Goal: Information Seeking & Learning: Learn about a topic

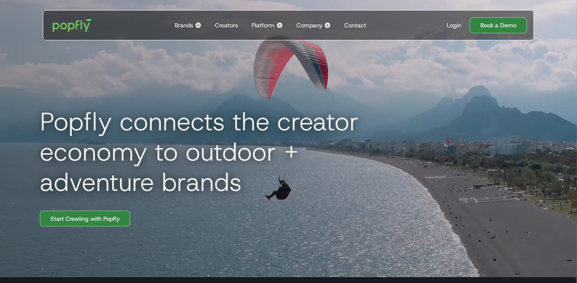
click at [456, 25] on div "Login" at bounding box center [454, 25] width 15 height 8
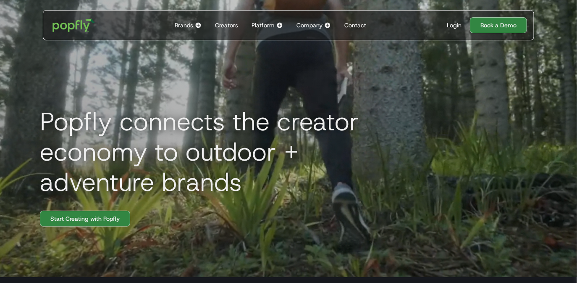
click at [270, 23] on div "Platform" at bounding box center [263, 25] width 23 height 8
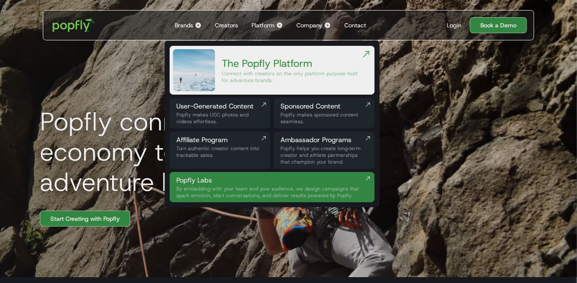
click at [233, 7] on div "Popfly connects the creator economy to outdoor + adventure brands Start Creatin…" at bounding box center [289, 135] width 538 height 283
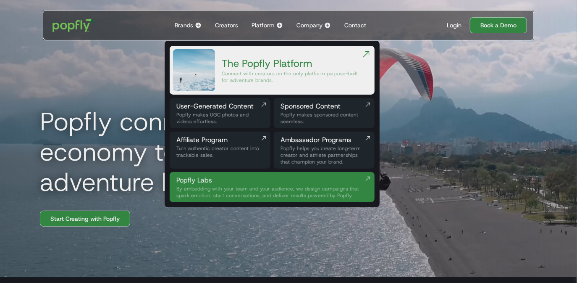
click at [196, 26] on img at bounding box center [198, 25] width 7 height 7
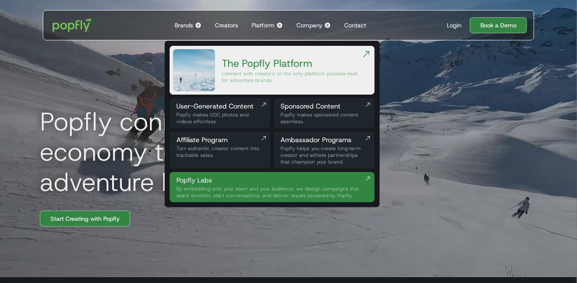
click at [185, 30] on div "Brands Back to main menu Popfly for Brands Connect with creators on the only pl…" at bounding box center [188, 25] width 34 height 29
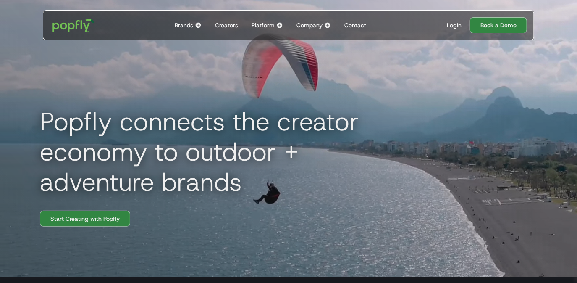
click at [191, 26] on div "Brands" at bounding box center [184, 25] width 18 height 8
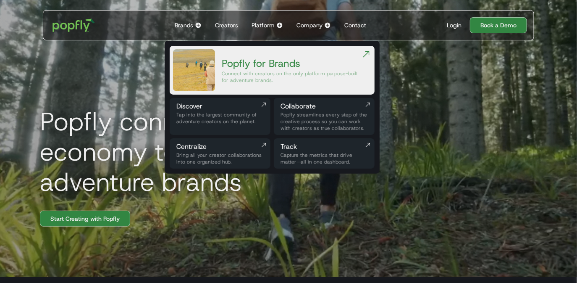
click at [264, 25] on div "Platform" at bounding box center [263, 25] width 23 height 8
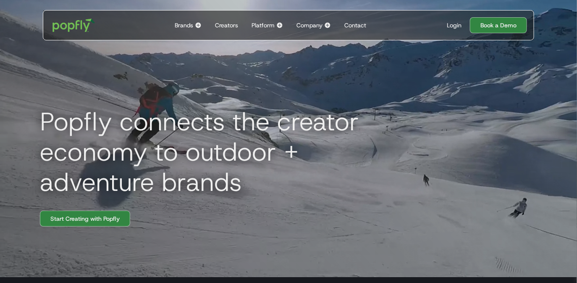
click at [264, 25] on div "Platform" at bounding box center [263, 25] width 23 height 8
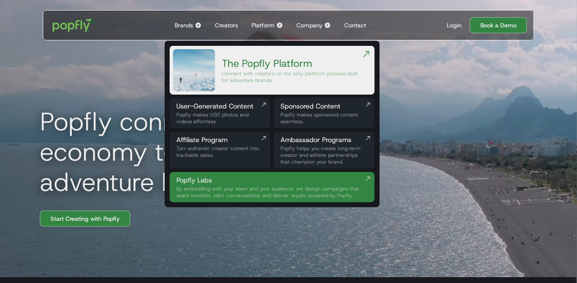
click at [308, 25] on div "Company" at bounding box center [310, 25] width 26 height 8
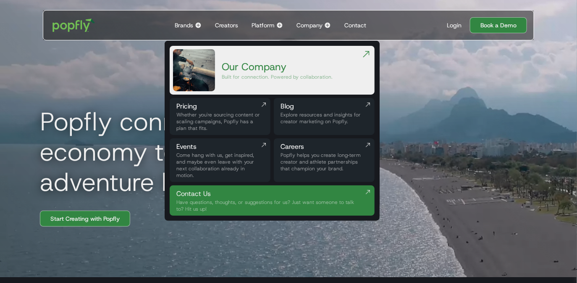
click at [268, 72] on div "Our Company" at bounding box center [277, 66] width 111 height 13
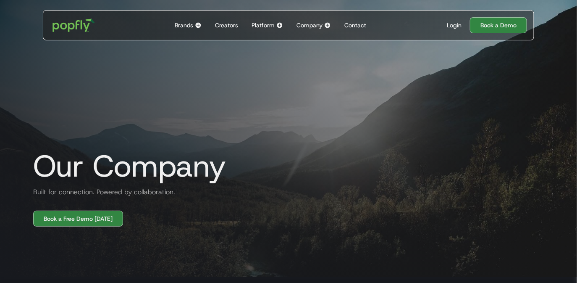
click at [270, 26] on div "Platform" at bounding box center [263, 25] width 23 height 8
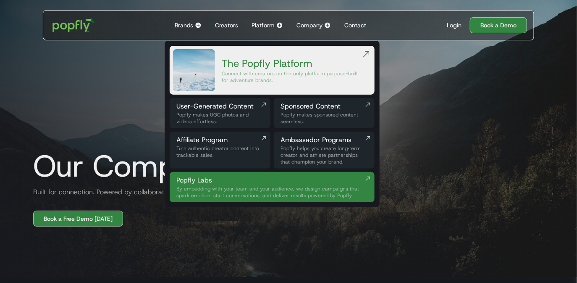
click at [297, 142] on div "Ambassador Programs" at bounding box center [324, 140] width 87 height 10
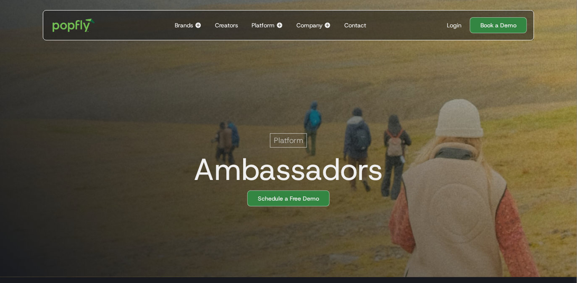
scroll to position [0, 17]
click at [273, 26] on div "Platform" at bounding box center [263, 25] width 23 height 8
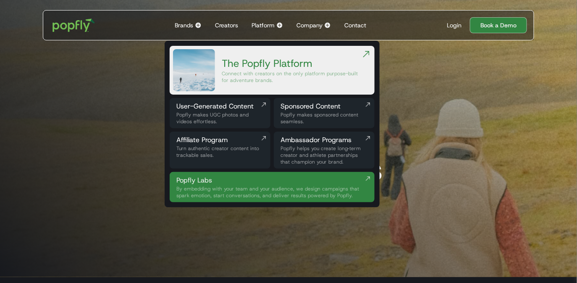
click at [232, 27] on div "Creators" at bounding box center [226, 25] width 23 height 8
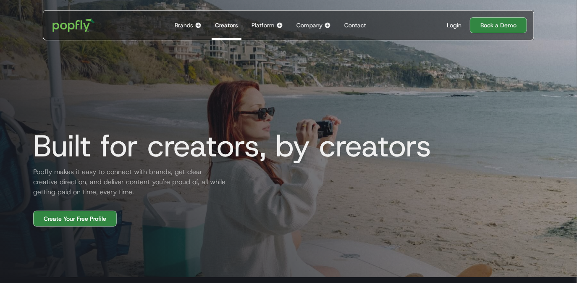
click at [351, 24] on div "Contact" at bounding box center [356, 25] width 22 height 8
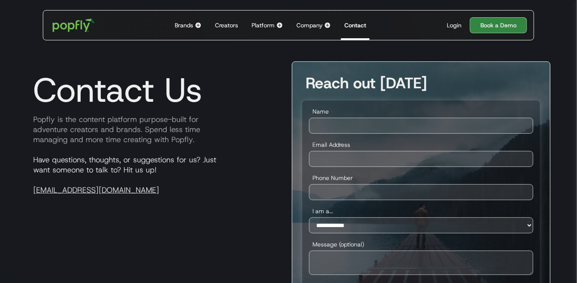
click at [196, 28] on img at bounding box center [198, 25] width 7 height 7
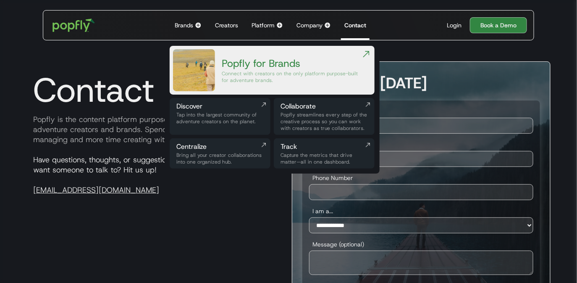
click at [200, 114] on div "Tap into the largest community of adventure creators on the planet." at bounding box center [219, 117] width 87 height 13
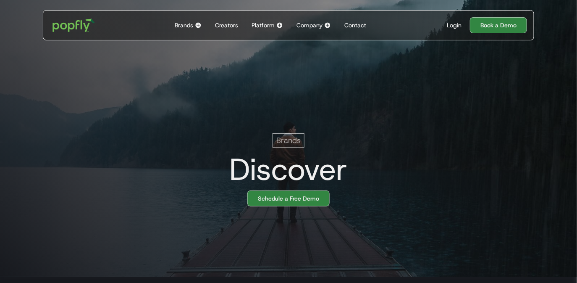
scroll to position [0, 17]
click at [80, 27] on img "home" at bounding box center [74, 25] width 52 height 24
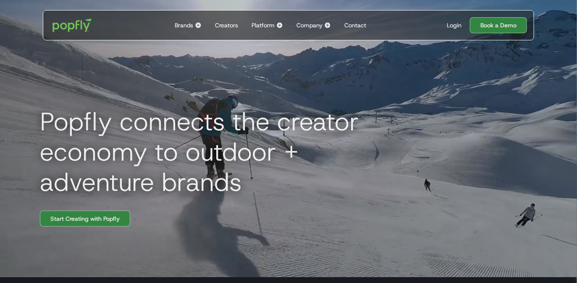
click at [327, 24] on img at bounding box center [327, 25] width 7 height 7
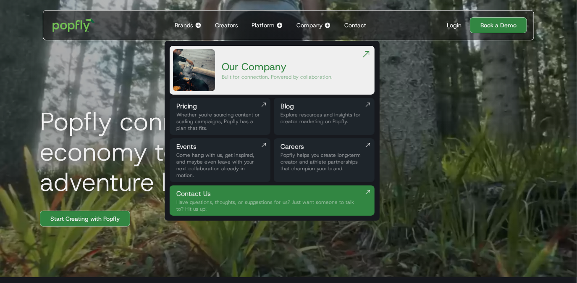
click at [195, 26] on div "Brands Back to main menu Popfly for Brands Connect with creators on the only pl…" at bounding box center [188, 25] width 34 height 29
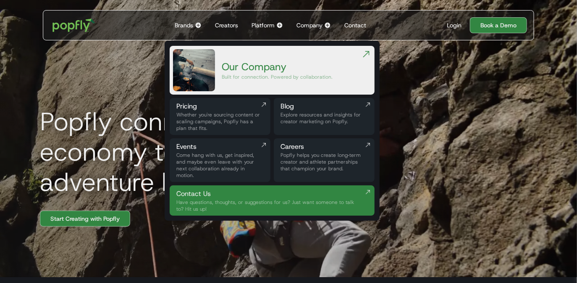
click at [195, 26] on div "Brands Back to main menu Popfly for Brands Connect with creators on the only pl…" at bounding box center [188, 25] width 34 height 29
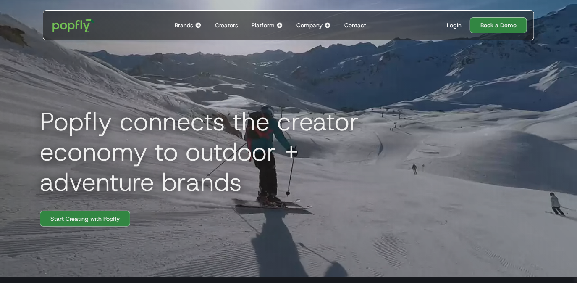
click at [195, 26] on div "Brands Back to main menu Popfly for Brands Connect with creators on the only pl…" at bounding box center [188, 25] width 34 height 29
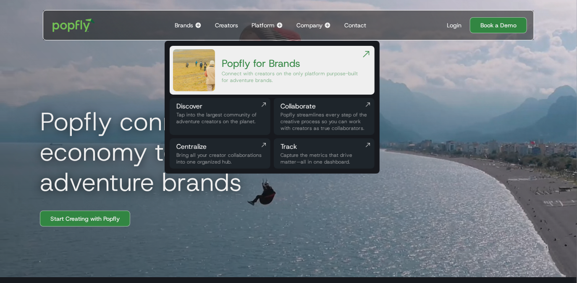
click at [195, 26] on div "Brands Back to main menu Popfly for Brands Connect with creators on the only pl…" at bounding box center [188, 25] width 34 height 29
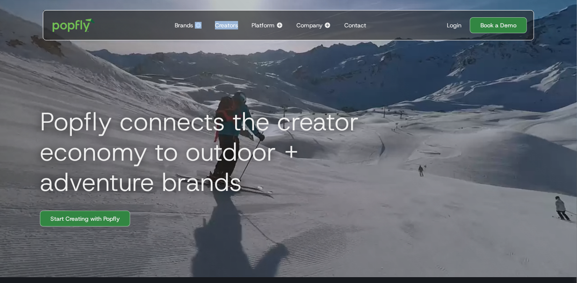
click at [195, 26] on div "Brands Back to main menu Popfly for Brands Connect with creators on the only pl…" at bounding box center [188, 25] width 34 height 29
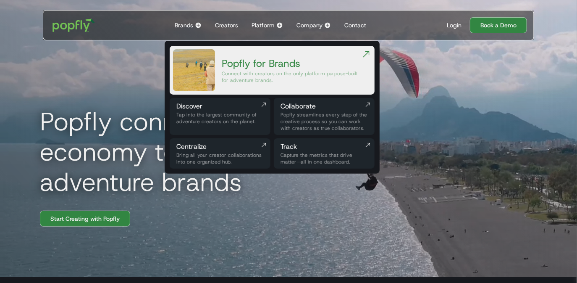
click at [266, 22] on div "Platform" at bounding box center [263, 25] width 23 height 8
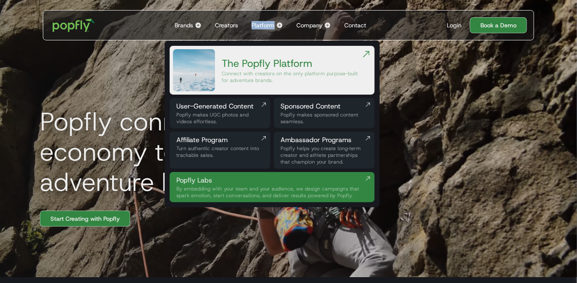
click at [266, 22] on div "Platform" at bounding box center [263, 25] width 23 height 8
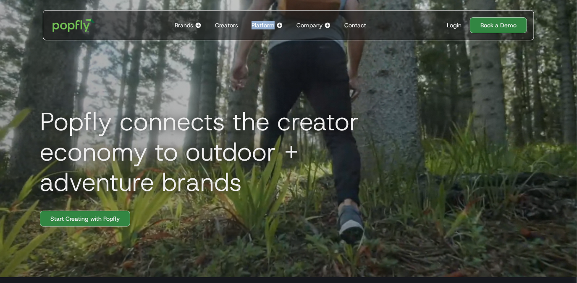
click at [279, 25] on img at bounding box center [279, 25] width 7 height 7
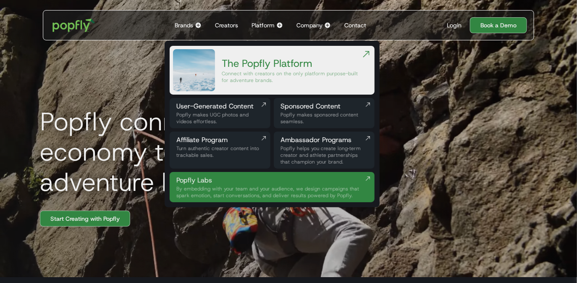
click at [264, 9] on div "Popfly connects the creator economy to outdoor + adventure brands Start Creatin…" at bounding box center [289, 135] width 538 height 283
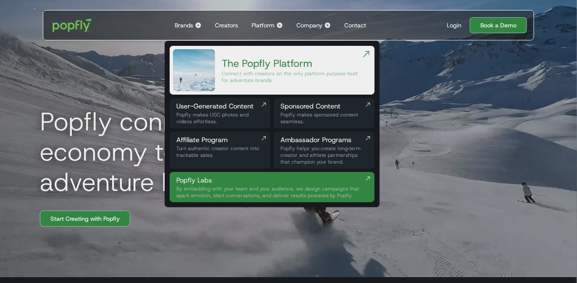
click at [271, 25] on div "Platform" at bounding box center [263, 25] width 23 height 8
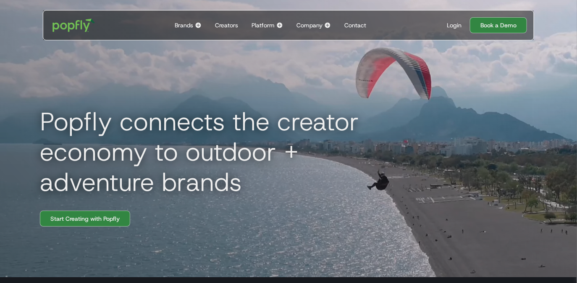
click at [188, 32] on div "Brands Back to main menu Popfly for Brands Connect with creators on the only pl…" at bounding box center [188, 25] width 34 height 29
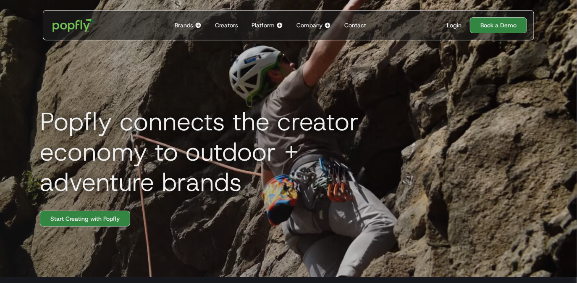
click at [189, 23] on div "Brands" at bounding box center [184, 25] width 18 height 8
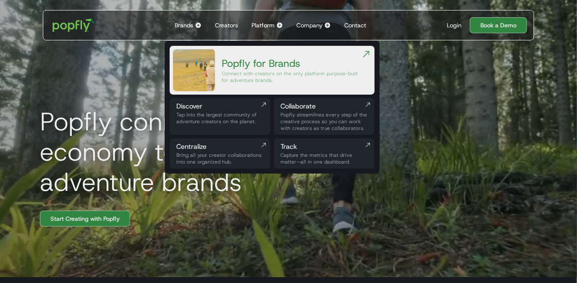
click at [324, 28] on div "Company Back to main menu Our Company Built for connection. Powered by collabor…" at bounding box center [313, 25] width 41 height 29
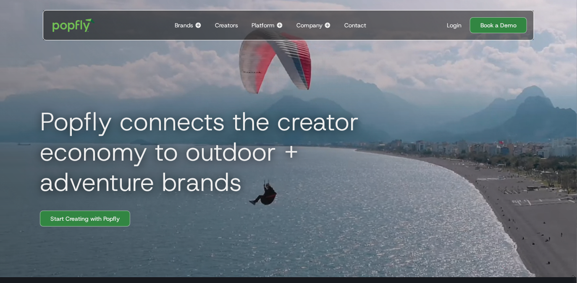
click at [324, 28] on div "Company Back to main menu Our Company Built for connection. Powered by collabor…" at bounding box center [313, 25] width 41 height 29
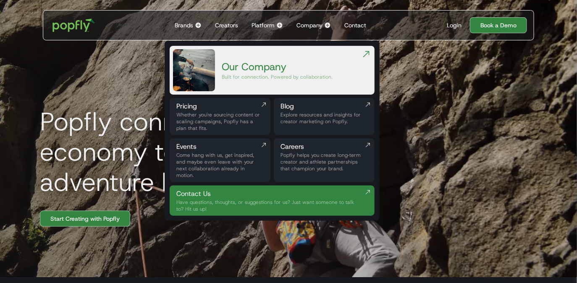
click at [308, 8] on div "Popfly connects the creator economy to outdoor + adventure brands Start Creatin…" at bounding box center [289, 135] width 538 height 283
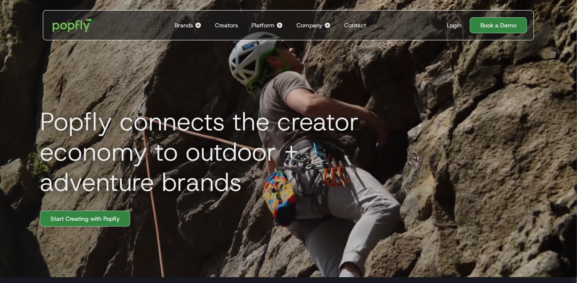
click at [308, 20] on div "Company Back to main menu Our Company Built for connection. Powered by collabor…" at bounding box center [313, 25] width 41 height 29
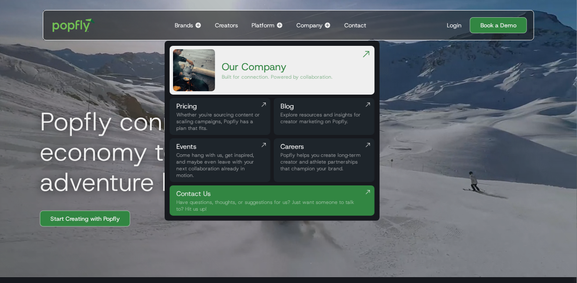
click at [259, 74] on div "Built for connection. Powered by collaboration." at bounding box center [277, 77] width 111 height 7
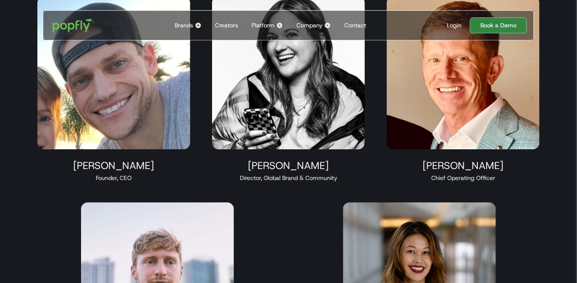
scroll to position [716, 0]
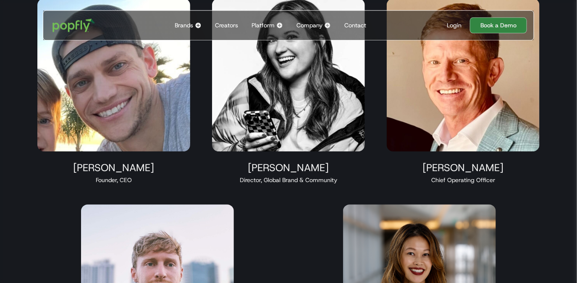
click at [318, 18] on div "Company Back to main menu Our Company Built for connection. Powered by collabor…" at bounding box center [313, 25] width 41 height 29
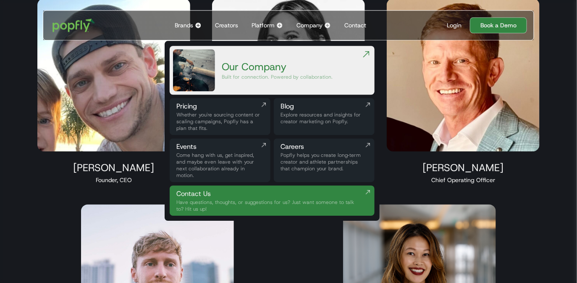
click at [279, 237] on div "Taylor Hoekstra Founder, CEO Maren Hamilton Director, Global Brand & Community …" at bounding box center [288, 193] width 524 height 411
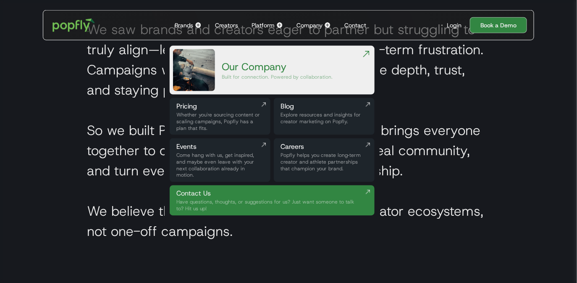
scroll to position [323, 0]
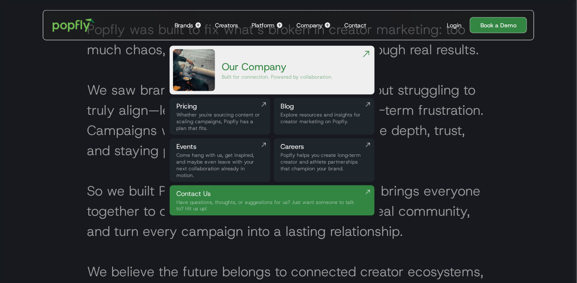
click at [121, 208] on h2 "Popfly was built to fix what’s broken in creator marketing: too much chaos, too…" at bounding box center [288, 161] width 403 height 282
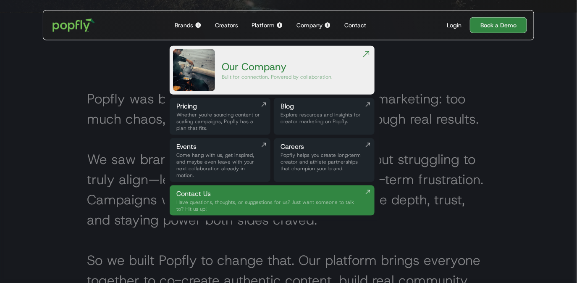
scroll to position [242, 0]
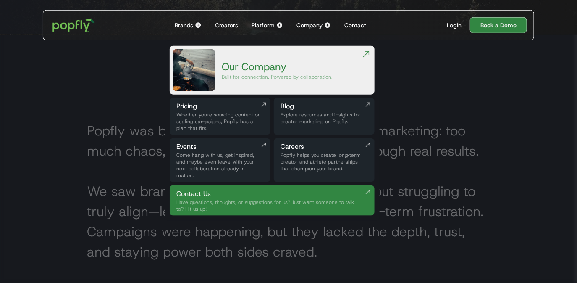
click at [312, 29] on div "Company Back to main menu Our Company Built for connection. Powered by collabor…" at bounding box center [313, 25] width 41 height 29
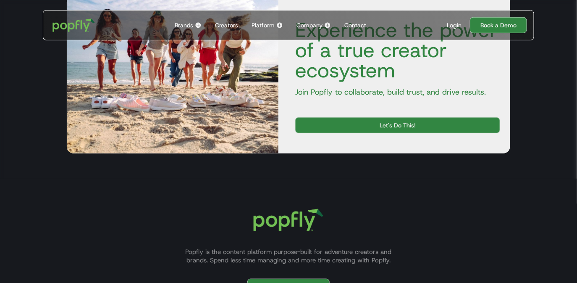
scroll to position [1283, 0]
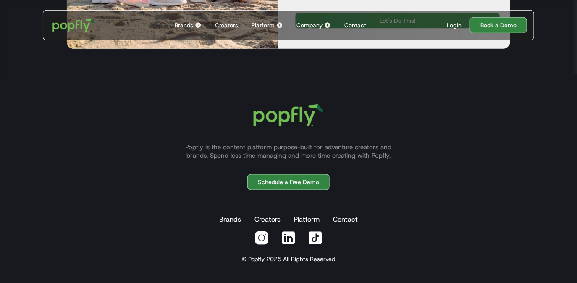
click at [280, 153] on p "Popfly is the content platform purpose-built for adventure creators and brands.…" at bounding box center [288, 151] width 227 height 17
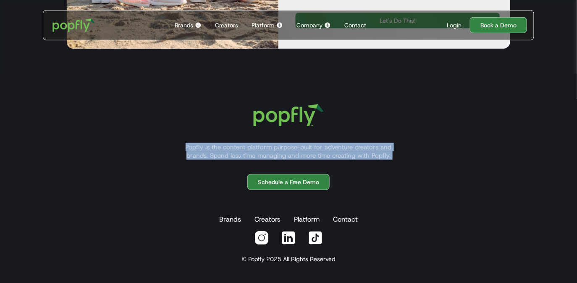
click at [280, 153] on p "Popfly is the content platform purpose-built for adventure creators and brands.…" at bounding box center [288, 151] width 227 height 17
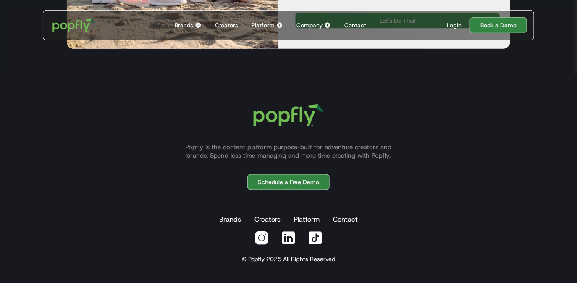
click at [286, 156] on p "Popfly is the content platform purpose-built for adventure creators and brands.…" at bounding box center [288, 151] width 227 height 17
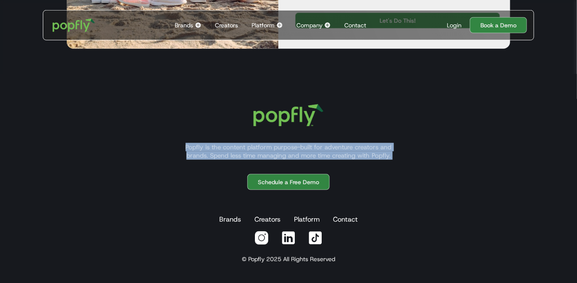
click at [286, 156] on p "Popfly is the content platform purpose-built for adventure creators and brands.…" at bounding box center [288, 151] width 227 height 17
click at [287, 154] on p "Popfly is the content platform purpose-built for adventure creators and brands.…" at bounding box center [288, 151] width 227 height 17
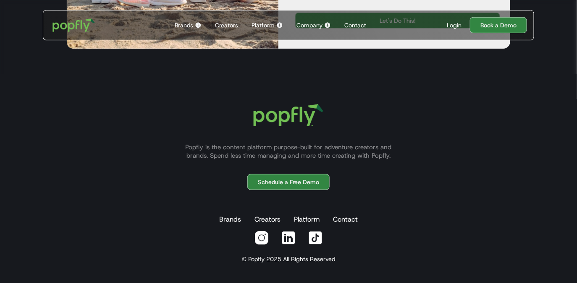
click at [304, 24] on div "Company" at bounding box center [310, 25] width 26 height 8
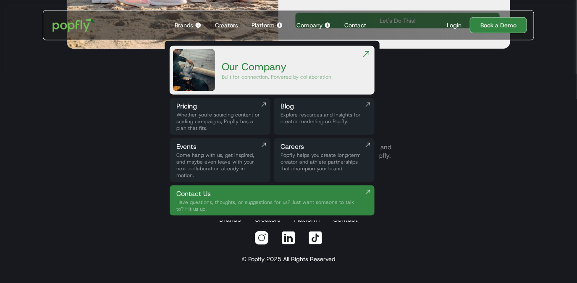
click at [153, 171] on div "Popfly is the content platform purpose-built for adventure creators and brands.…" at bounding box center [288, 174] width 524 height 160
click at [225, 199] on div "Have questions, thoughts, or suggestions for us? Just want someone to talk to? …" at bounding box center [268, 205] width 185 height 13
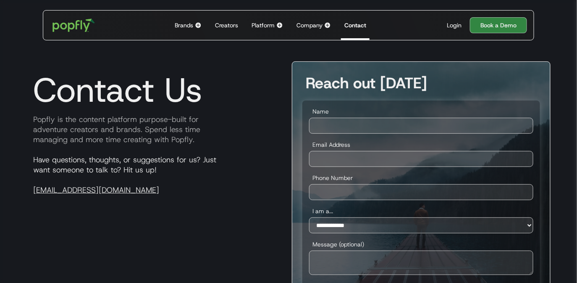
click at [316, 27] on div "Company" at bounding box center [310, 25] width 26 height 8
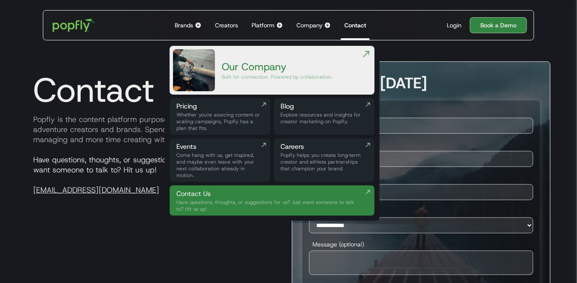
click at [305, 154] on div "Popfly helps you create long‑term creator and athlete partnerships that champio…" at bounding box center [324, 162] width 87 height 20
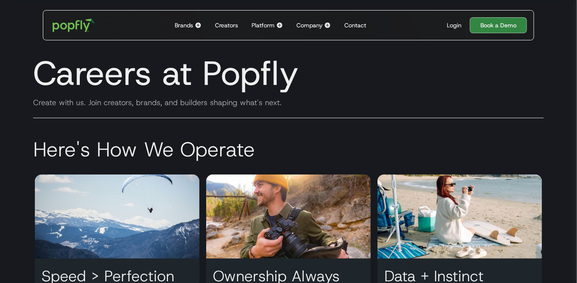
click at [314, 30] on div "Company Back to main menu Our Company Built for connection. Powered by collabor…" at bounding box center [313, 25] width 41 height 29
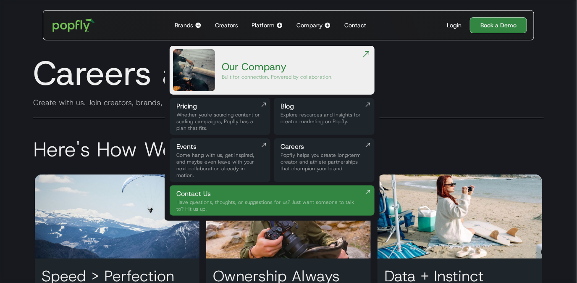
click at [236, 154] on div "Come hang with us, get inspired, and maybe even leave with your next collaborat…" at bounding box center [219, 165] width 87 height 27
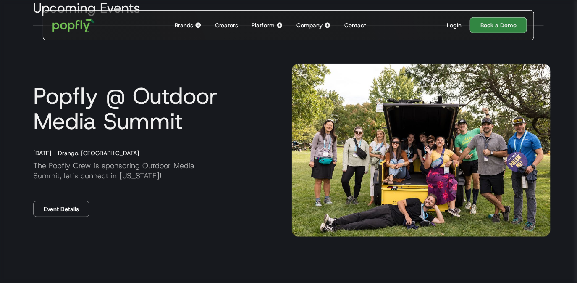
scroll to position [142, 0]
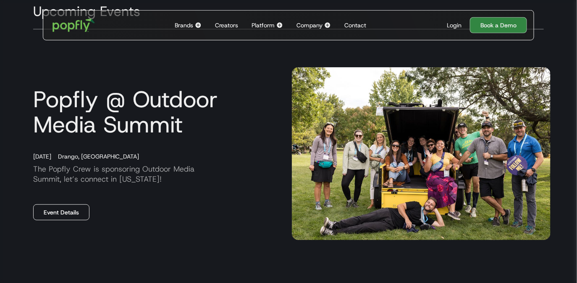
click at [43, 215] on link "Event Details" at bounding box center [61, 212] width 56 height 16
click at [47, 212] on link "Event Details" at bounding box center [61, 212] width 56 height 16
click at [51, 154] on div "October 27, 2025" at bounding box center [38, 156] width 25 height 8
click at [72, 205] on link "Event Details" at bounding box center [61, 212] width 56 height 16
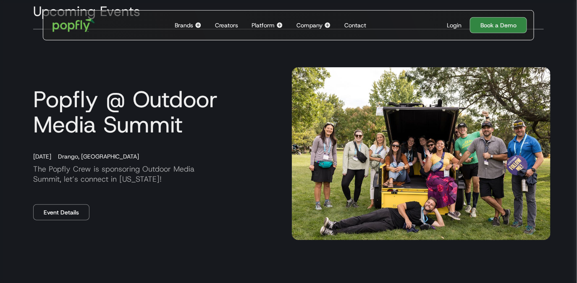
click at [68, 226] on div "Popfly @ Outdoor Media Summit October 27, 2025 Drango, CO The Popfly Crew is sp…" at bounding box center [288, 154] width 524 height 240
click at [65, 210] on link "Event Details" at bounding box center [61, 212] width 56 height 16
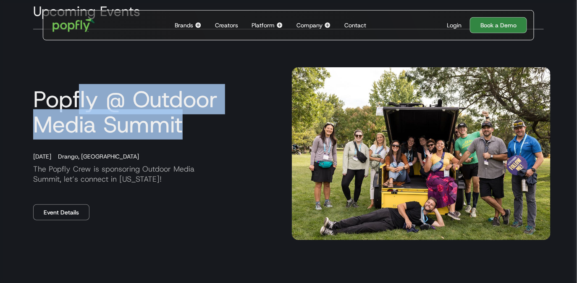
drag, startPoint x: 80, startPoint y: 98, endPoint x: 200, endPoint y: 124, distance: 123.0
click at [200, 124] on h3 "Popfly @ Outdoor Media Summit" at bounding box center [155, 112] width 259 height 50
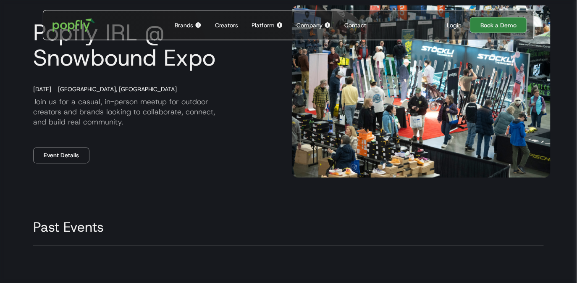
scroll to position [450, 0]
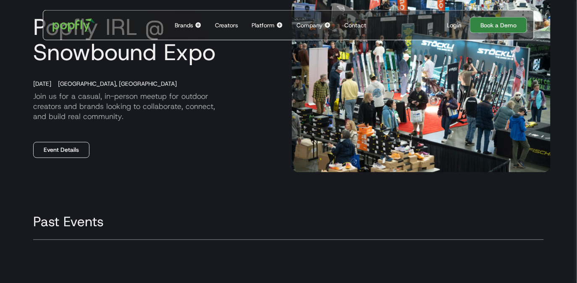
click at [69, 154] on link "Event Details" at bounding box center [61, 150] width 56 height 16
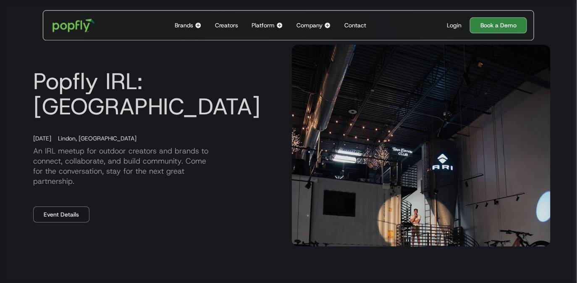
scroll to position [699, 0]
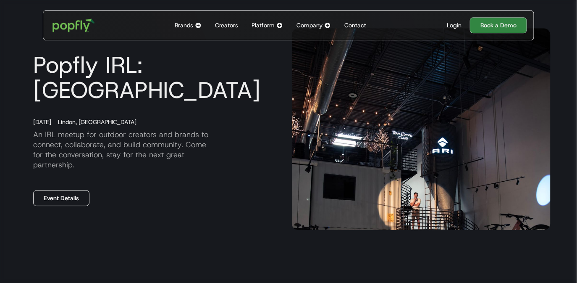
click at [65, 190] on link "Event Details" at bounding box center [61, 198] width 56 height 16
click at [55, 190] on link "Event Details" at bounding box center [61, 198] width 56 height 16
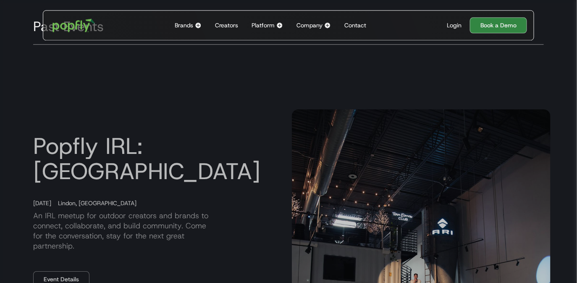
scroll to position [647, 0]
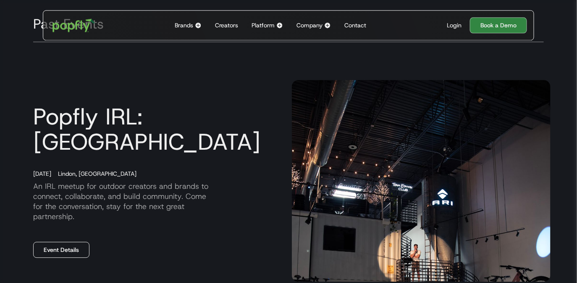
click at [64, 242] on link "Event Details" at bounding box center [61, 250] width 56 height 16
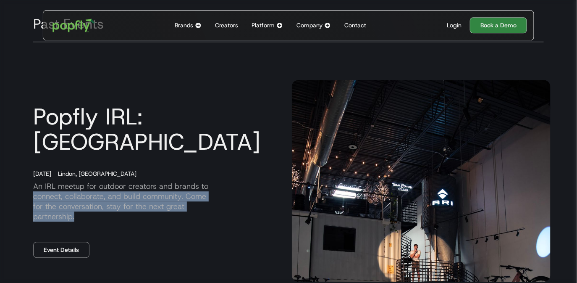
drag, startPoint x: 32, startPoint y: 205, endPoint x: 110, endPoint y: 223, distance: 80.0
click at [110, 223] on div "Popfly IRL: Salt Lake City June 19, 2025 Lindon, UT An IRL meetup for outdoor c…" at bounding box center [155, 181] width 259 height 154
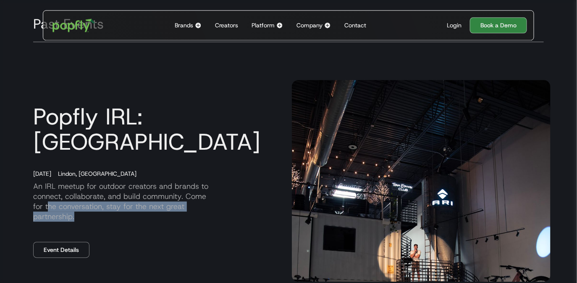
drag, startPoint x: 36, startPoint y: 208, endPoint x: 109, endPoint y: 224, distance: 75.1
click at [109, 224] on div "Popfly IRL: Salt Lake City June 19, 2025 Lindon, UT An IRL meetup for outdoor c…" at bounding box center [155, 181] width 259 height 154
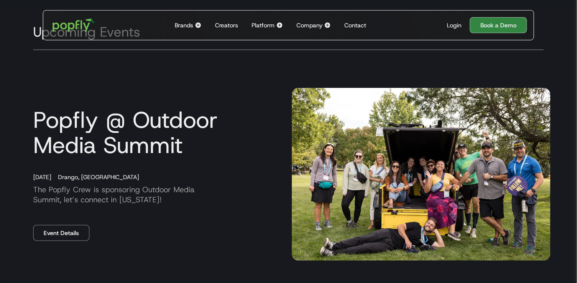
scroll to position [124, 0]
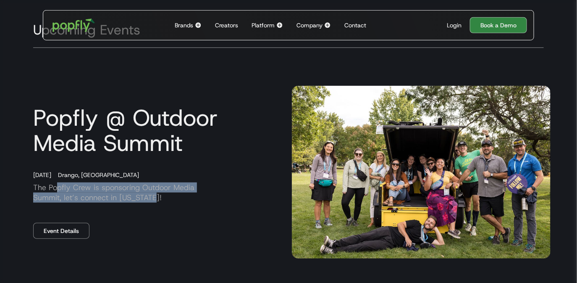
drag, startPoint x: 58, startPoint y: 186, endPoint x: 153, endPoint y: 202, distance: 96.3
click at [153, 202] on p "The Popfly Crew is sponsoring Outdoor Media Summit, let’s connect in Colorado!" at bounding box center [155, 192] width 259 height 20
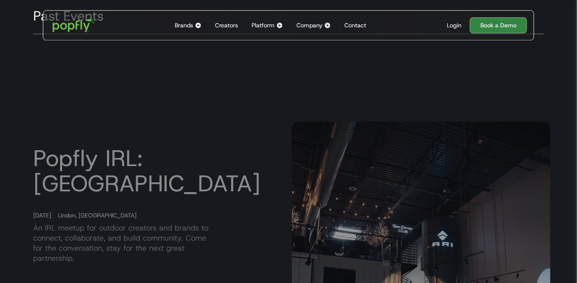
scroll to position [0, 0]
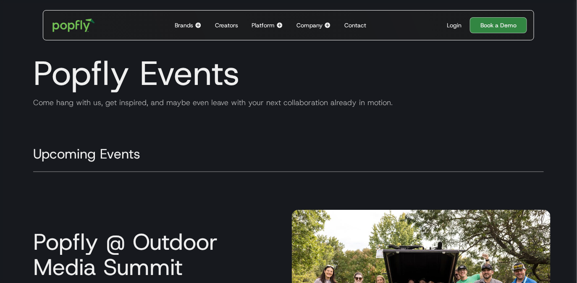
click at [313, 23] on div "Company" at bounding box center [310, 25] width 26 height 8
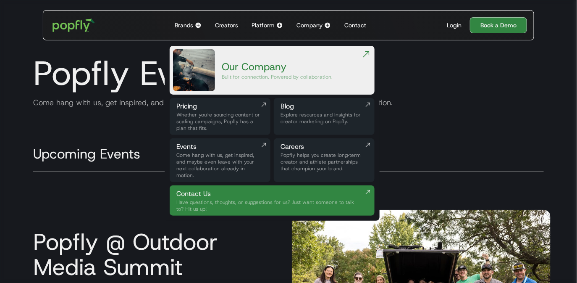
click at [197, 123] on div "Whether you're sourcing content or scaling campaigns, Popfly has a plan that fi…" at bounding box center [219, 121] width 87 height 20
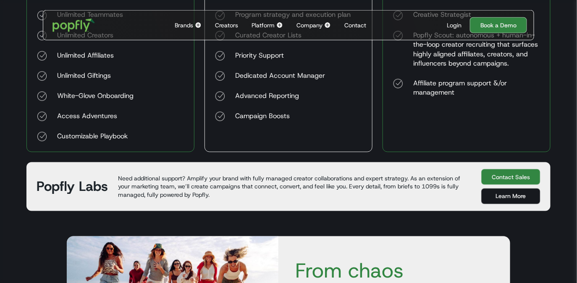
scroll to position [415, 0]
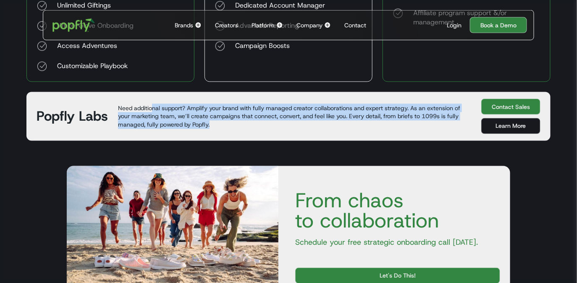
drag, startPoint x: 151, startPoint y: 108, endPoint x: 230, endPoint y: 134, distance: 83.3
click at [230, 134] on div "Popfly Labs Need additional support? Amplify your brand with fully managed crea…" at bounding box center [288, 116] width 524 height 49
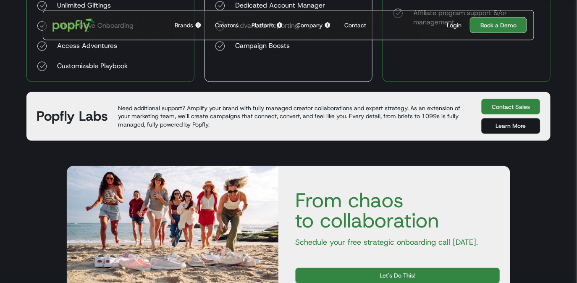
scroll to position [0, 0]
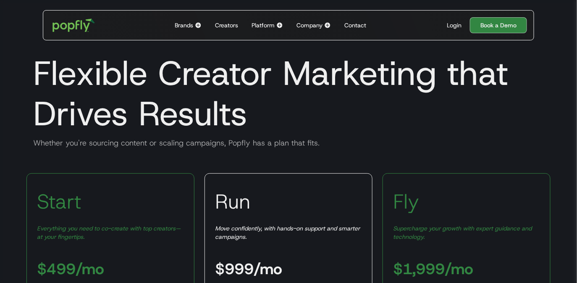
click at [300, 28] on div "Company" at bounding box center [310, 25] width 26 height 8
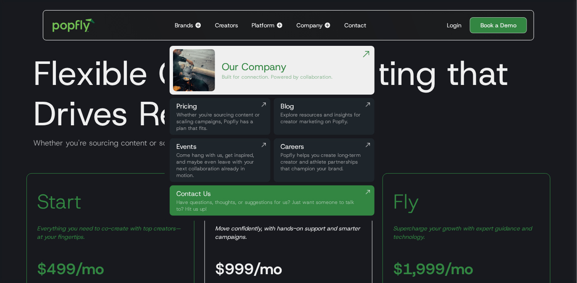
click at [286, 87] on div "Our Company Built for connection. Powered by collaboration." at bounding box center [277, 70] width 111 height 42
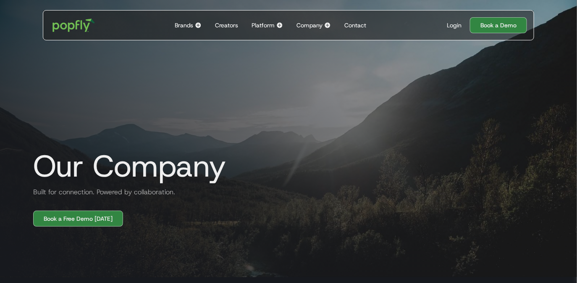
click at [301, 26] on div "Company" at bounding box center [310, 25] width 26 height 8
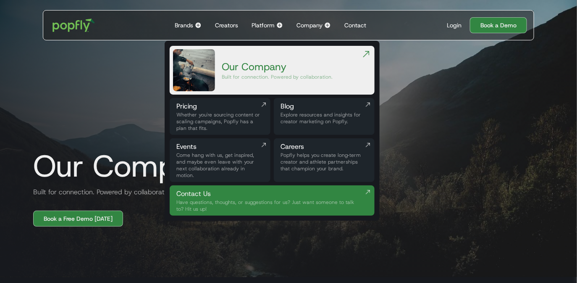
click at [131, 72] on div "Our Company Built for connection. Powered by collaboration. Book a Free Demo [D…" at bounding box center [289, 110] width 538 height 232
click at [198, 26] on img at bounding box center [198, 25] width 7 height 7
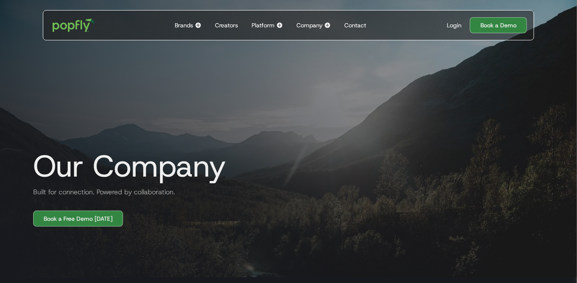
click at [200, 26] on img at bounding box center [198, 25] width 7 height 7
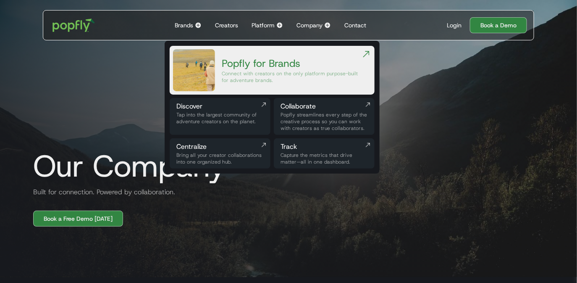
click at [199, 118] on div "Tap into the largest community of adventure creators on the planet." at bounding box center [219, 117] width 87 height 13
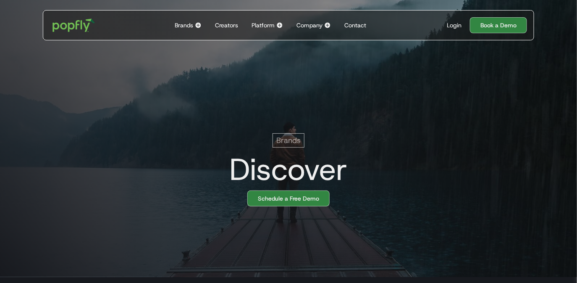
click at [229, 24] on div "Creators" at bounding box center [226, 25] width 23 height 8
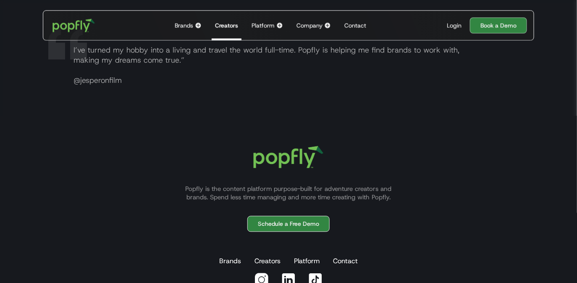
scroll to position [1639, 0]
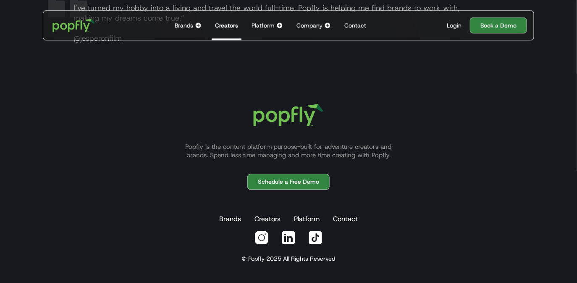
click at [264, 238] on img at bounding box center [261, 237] width 15 height 15
click at [287, 242] on img at bounding box center [288, 237] width 15 height 15
click at [315, 239] on img at bounding box center [315, 237] width 15 height 15
click at [212, 111] on div "Popfly is the content platform purpose-built for adventure creators and brands.…" at bounding box center [288, 174] width 524 height 160
